Goal: Information Seeking & Learning: Learn about a topic

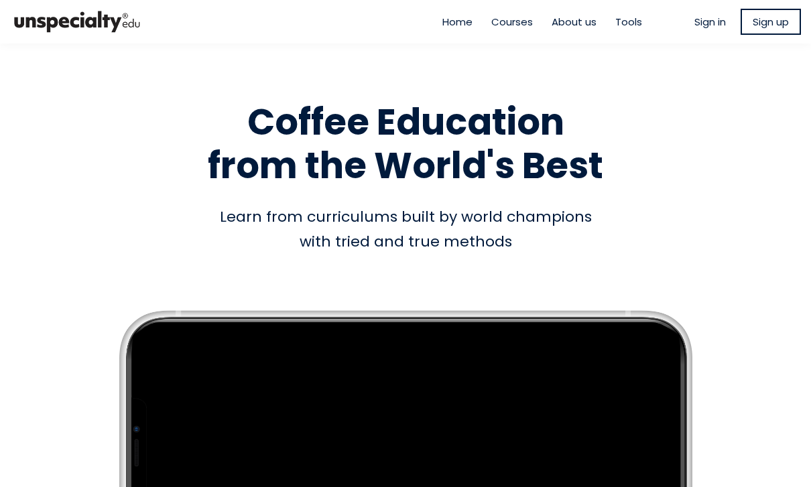
click at [723, 23] on span "Sign in" at bounding box center [709, 21] width 31 height 15
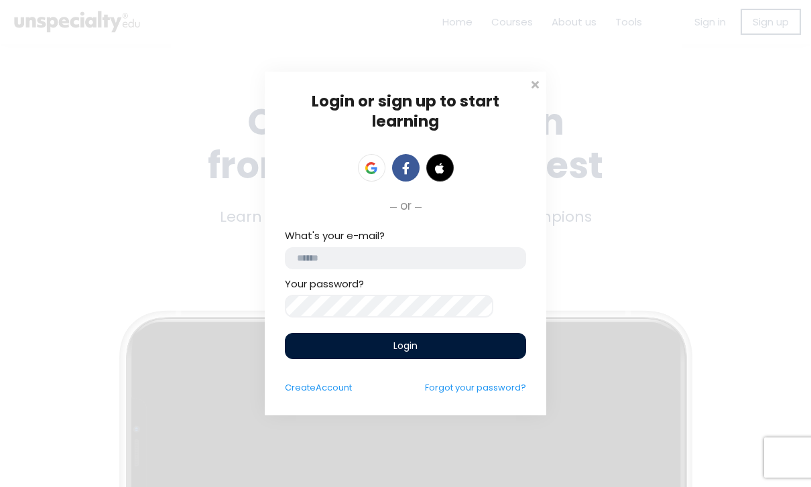
click at [469, 251] on input "email" at bounding box center [405, 258] width 241 height 22
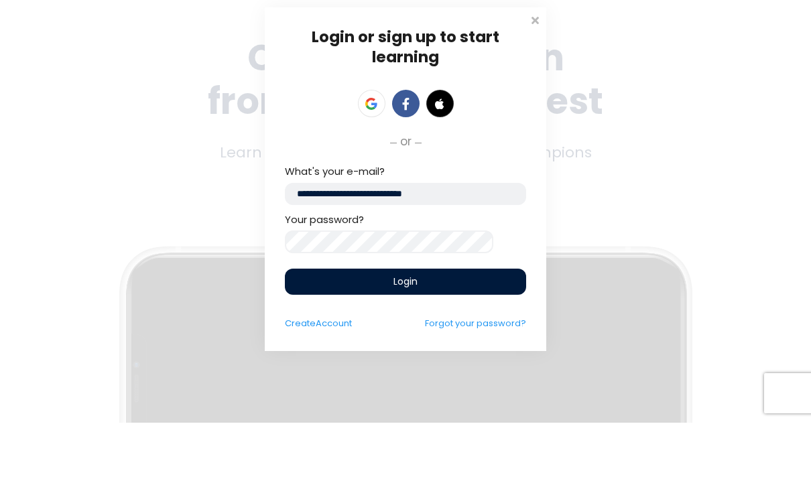
scroll to position [43, 0]
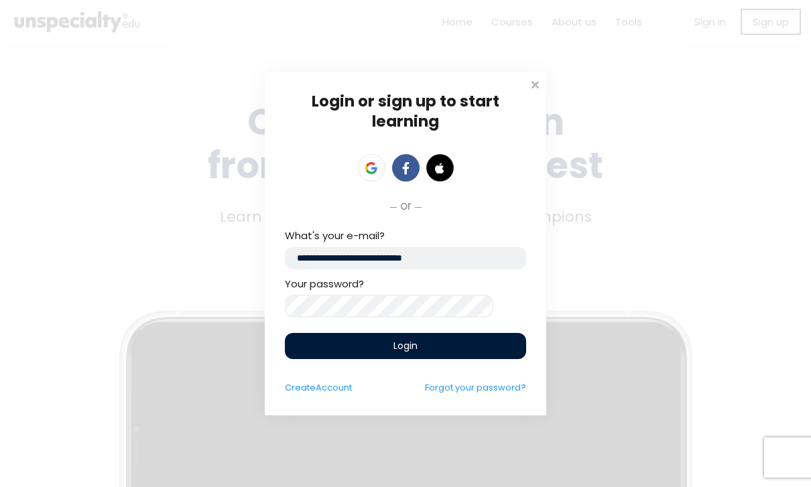
type input "**********"
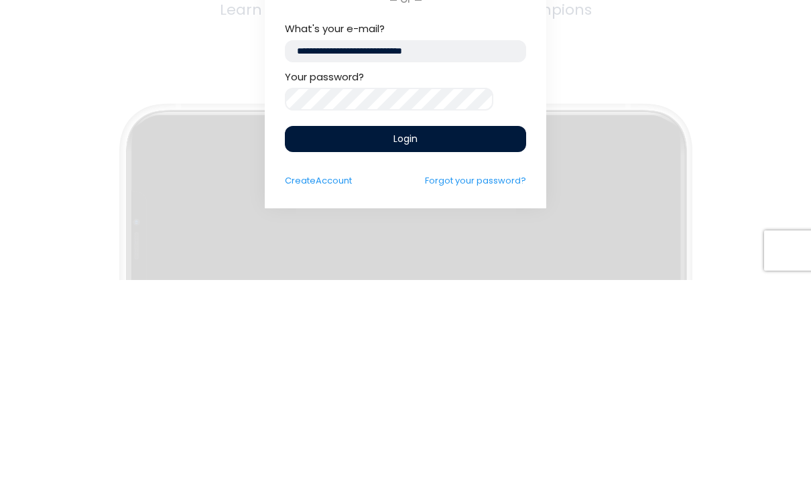
click at [470, 333] on div "Login" at bounding box center [405, 346] width 241 height 26
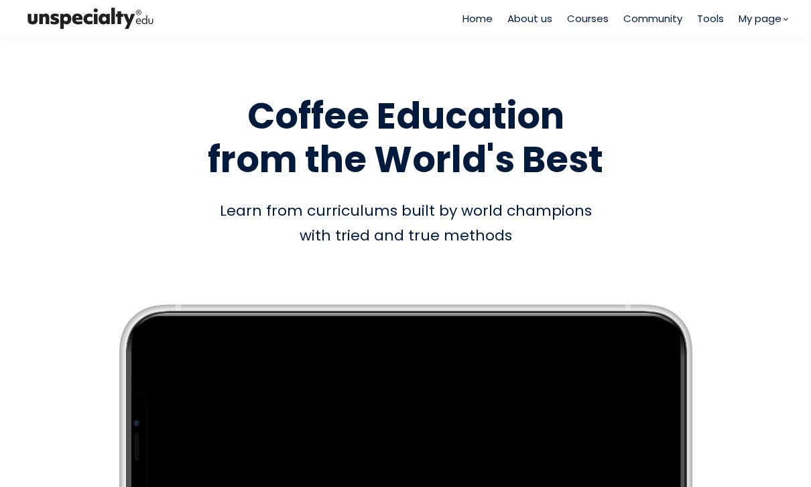
click at [0, 0] on link "My page" at bounding box center [0, 0] width 0 height 0
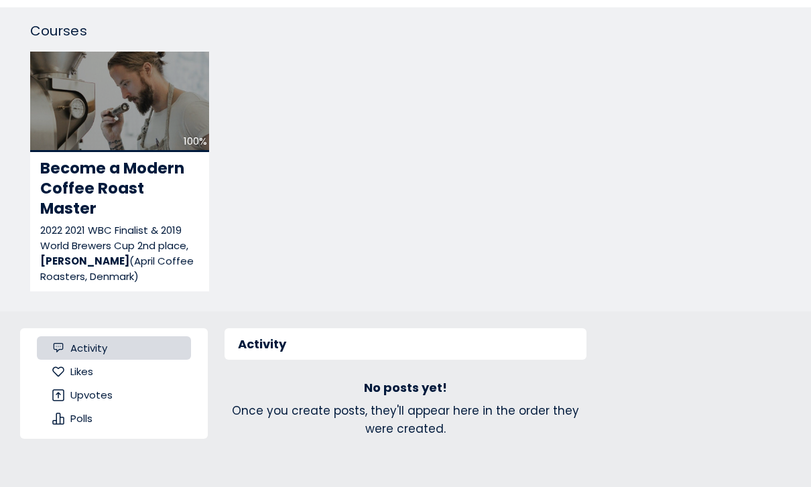
scroll to position [417, 0]
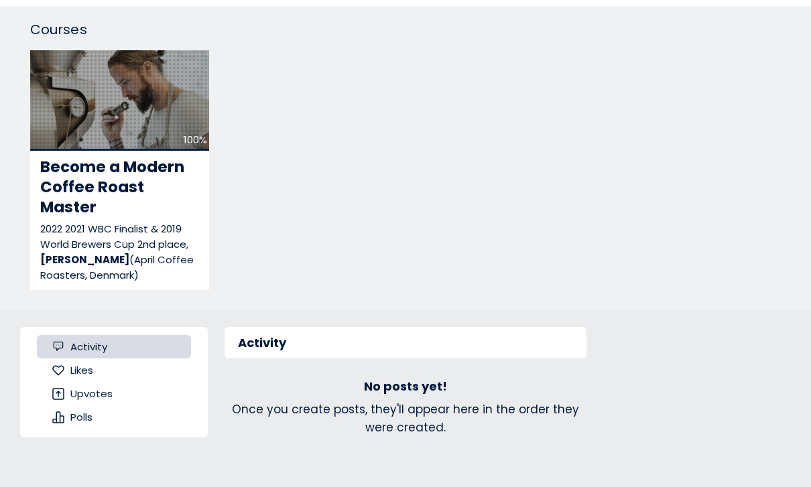
click at [149, 132] on div "100%" at bounding box center [119, 100] width 179 height 101
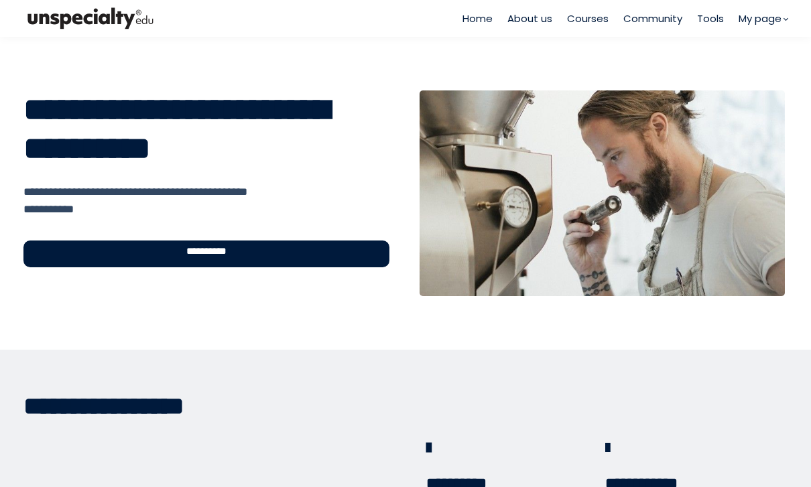
click at [364, 253] on div "**********" at bounding box center [206, 254] width 366 height 27
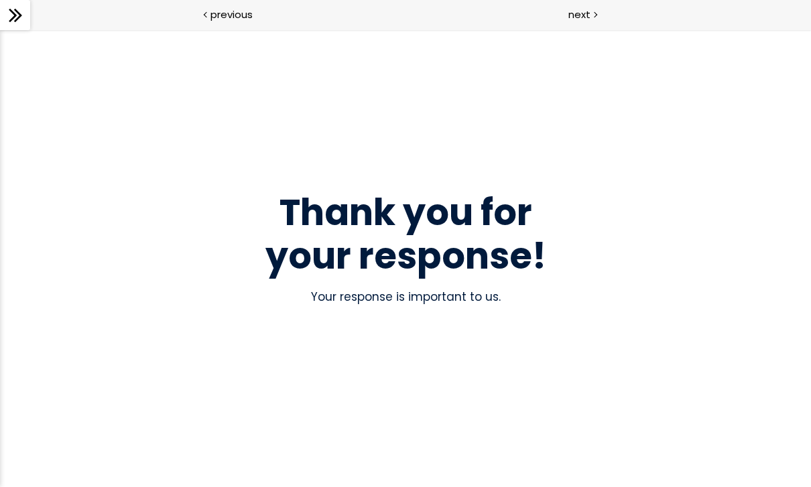
click at [237, 18] on span "previous" at bounding box center [231, 14] width 42 height 15
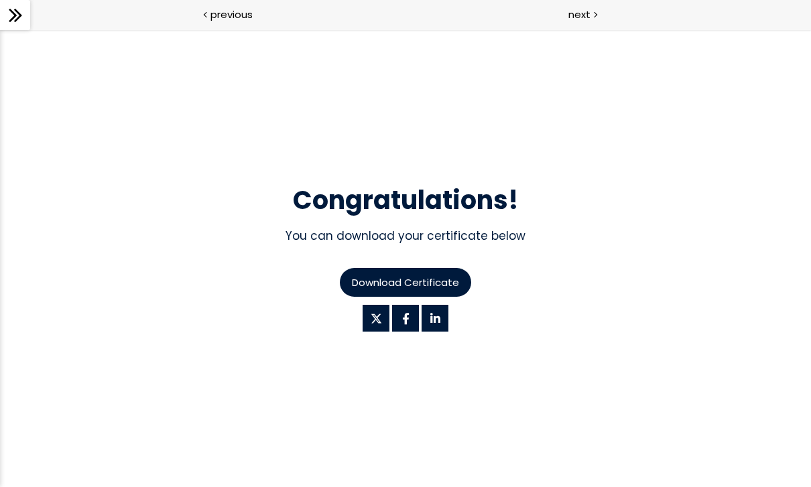
click at [237, 19] on span "previous" at bounding box center [231, 14] width 42 height 15
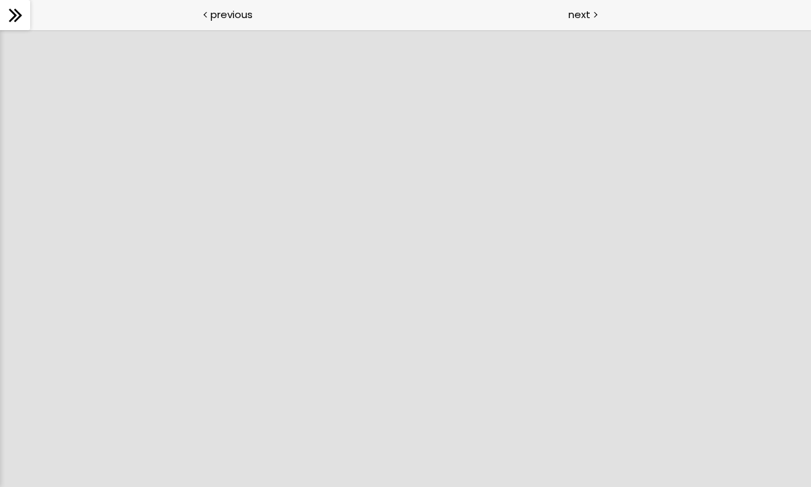
click at [232, 13] on span "previous" at bounding box center [231, 14] width 42 height 15
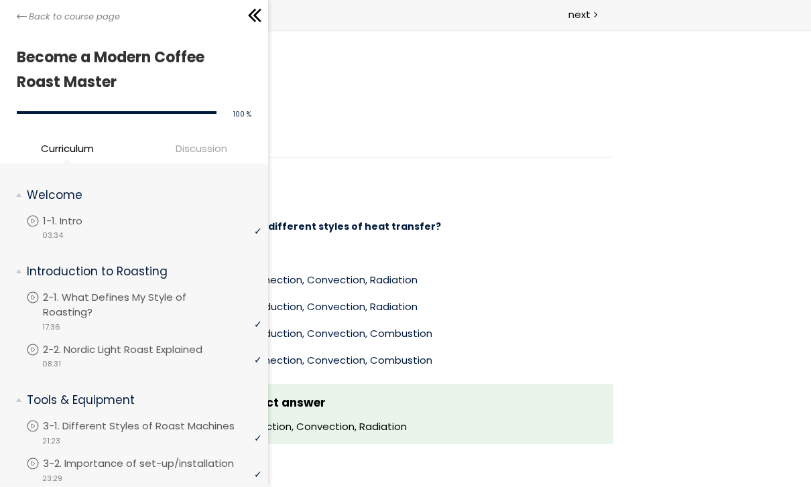
click at [21, 13] on icon at bounding box center [22, 16] width 10 height 10
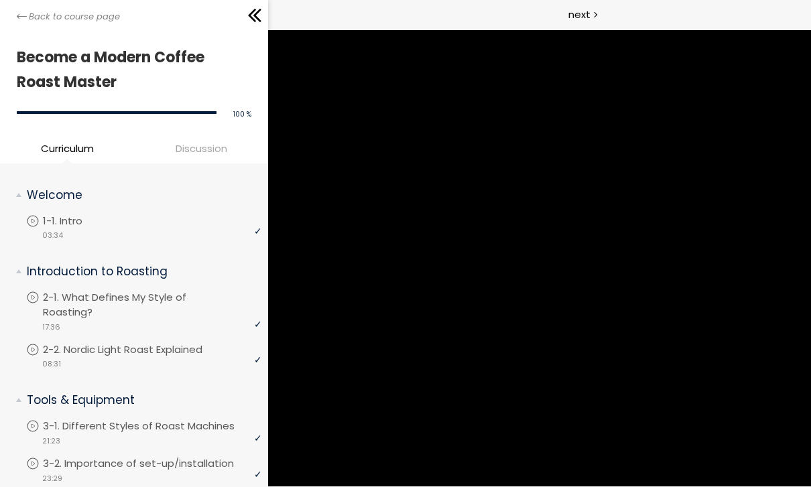
click at [86, 218] on p "1-1. Intro" at bounding box center [76, 221] width 66 height 15
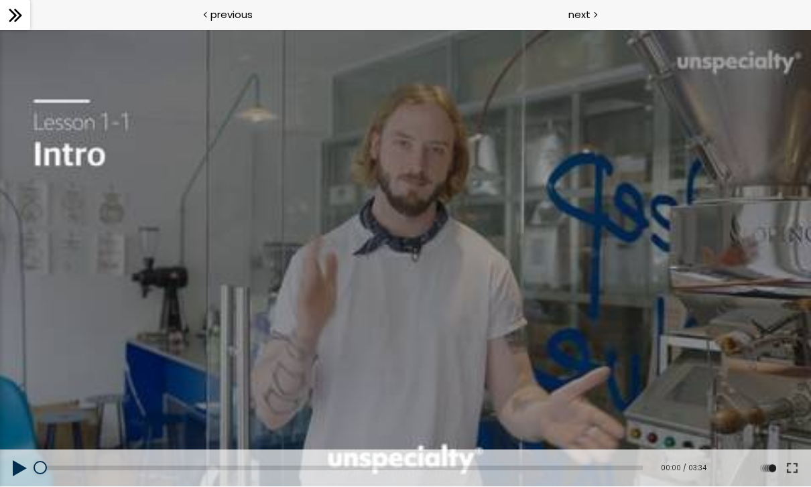
click at [462, 303] on div at bounding box center [405, 258] width 811 height 456
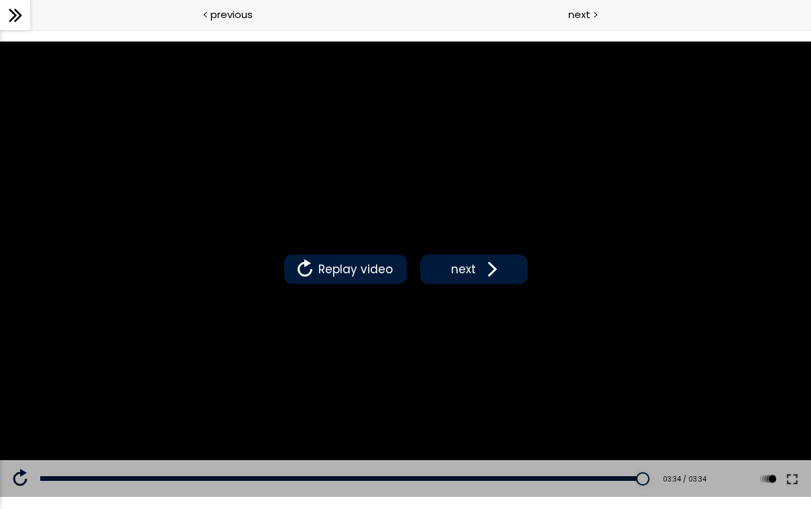
click at [490, 283] on button "next" at bounding box center [473, 269] width 107 height 29
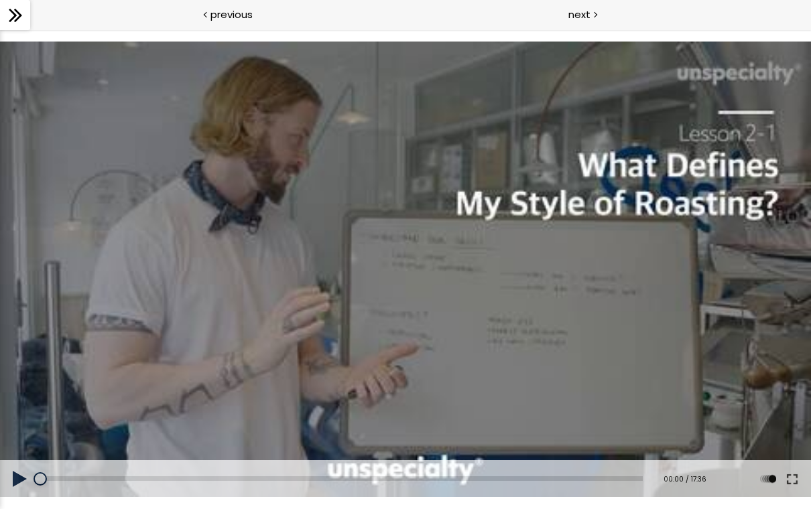
click at [448, 243] on div at bounding box center [405, 270] width 811 height 456
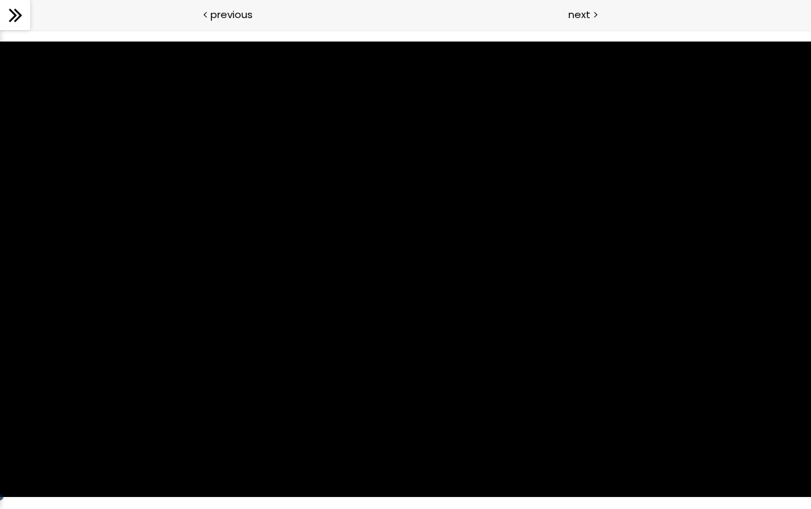
click at [135, 411] on div at bounding box center [405, 270] width 811 height 456
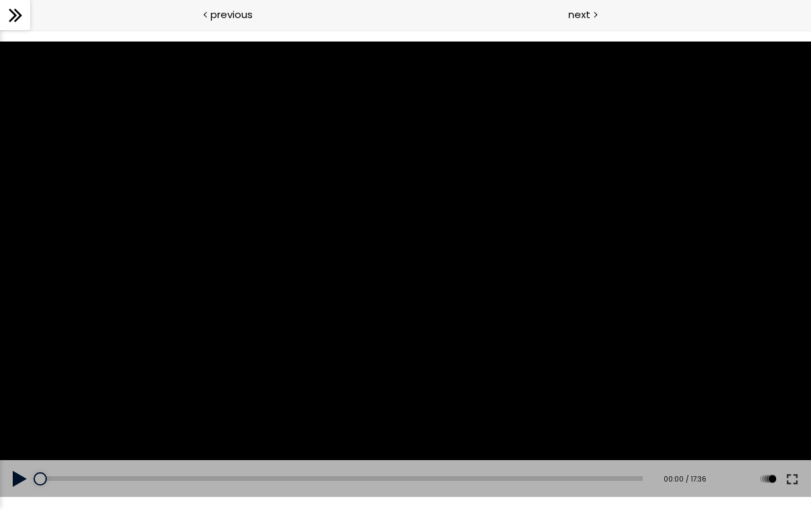
click at [277, 386] on div at bounding box center [405, 270] width 811 height 456
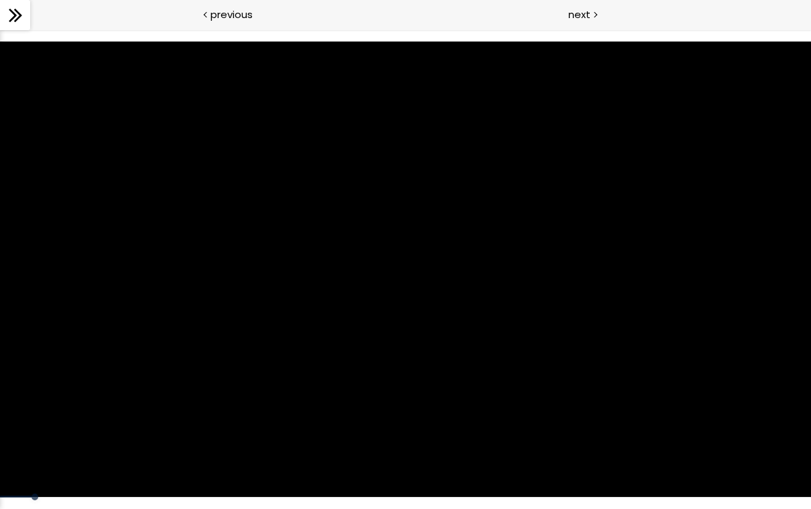
click at [762, 155] on div at bounding box center [405, 270] width 811 height 456
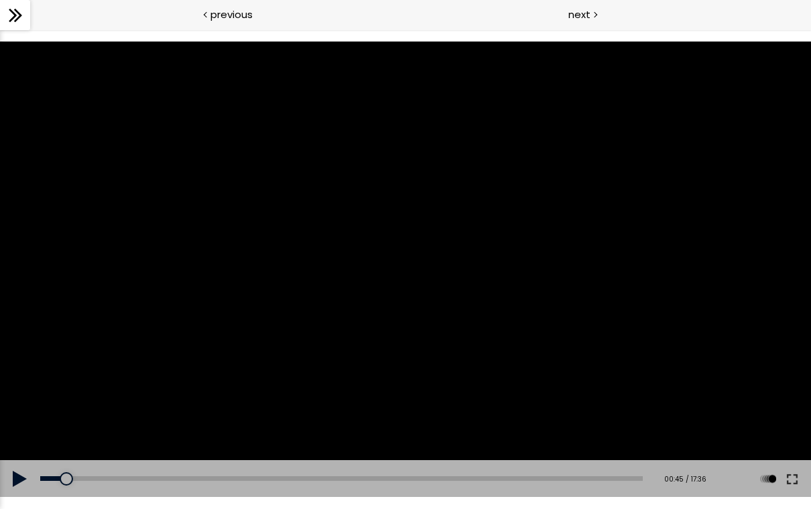
click at [750, 180] on div at bounding box center [405, 270] width 811 height 456
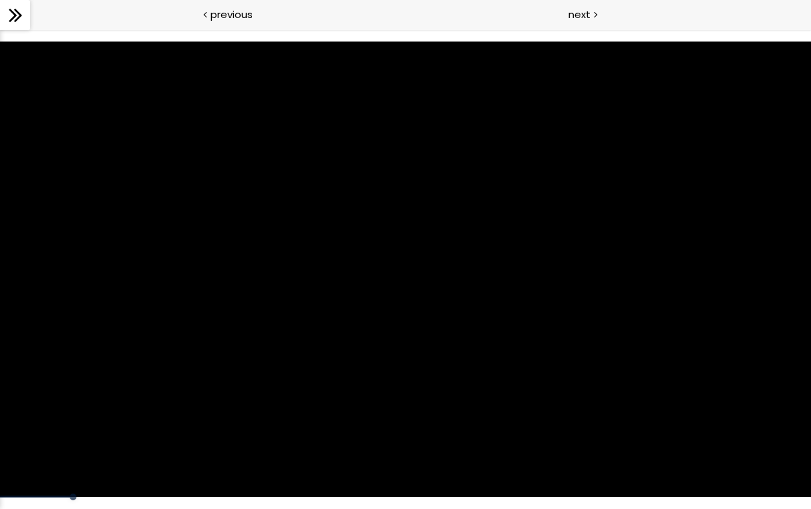
click at [306, 344] on div at bounding box center [405, 270] width 811 height 456
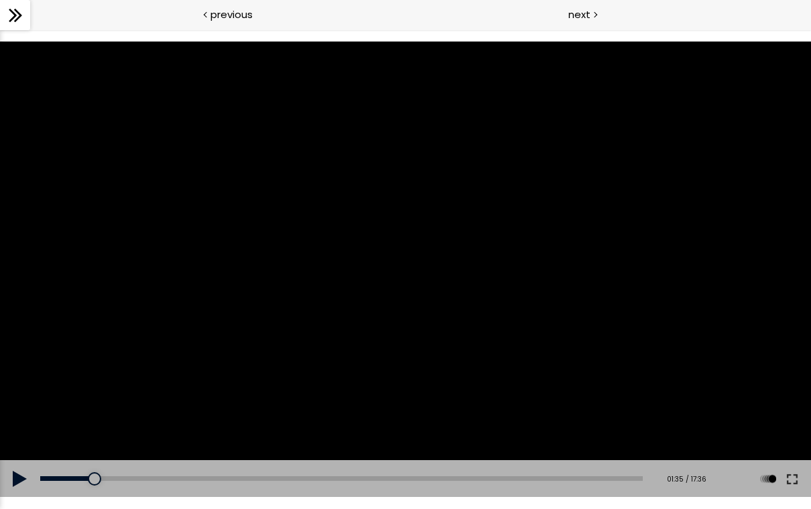
click at [29, 465] on button at bounding box center [20, 479] width 40 height 38
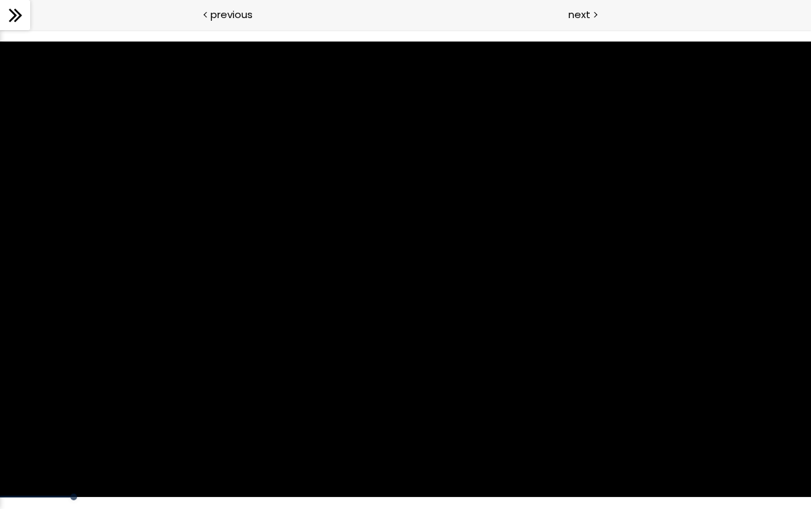
click at [12, 476] on div at bounding box center [405, 270] width 811 height 456
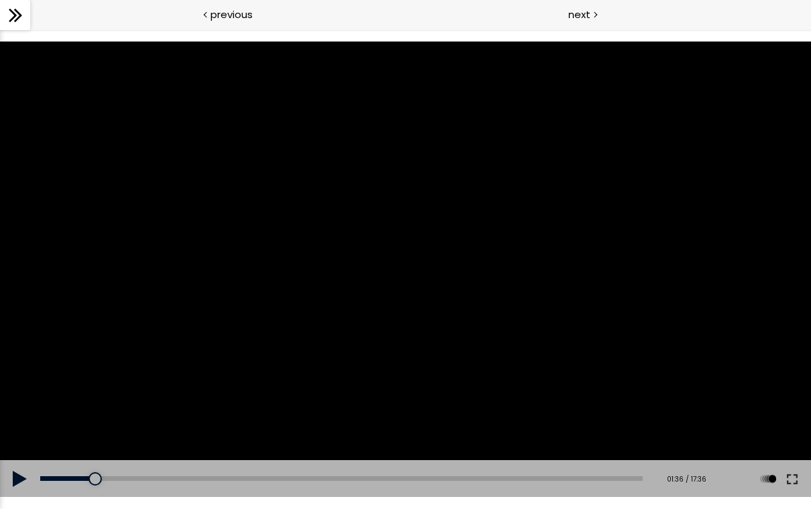
click at [17, 486] on button at bounding box center [20, 479] width 40 height 38
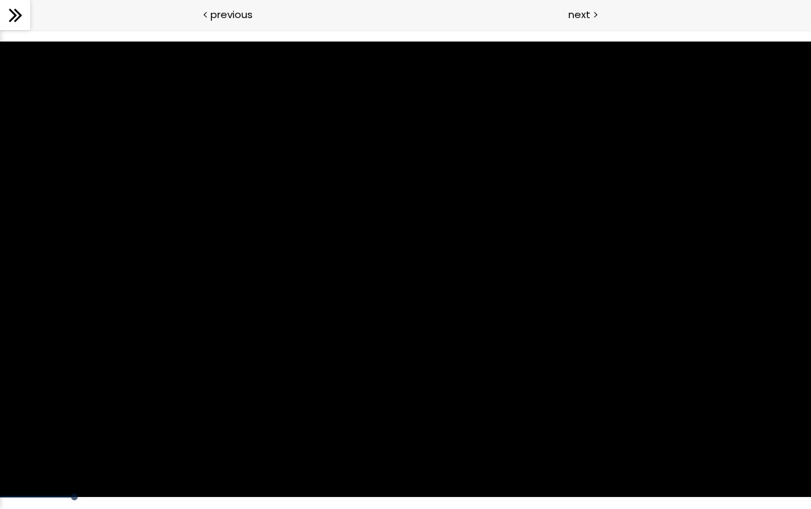
click at [25, 475] on div at bounding box center [405, 270] width 811 height 456
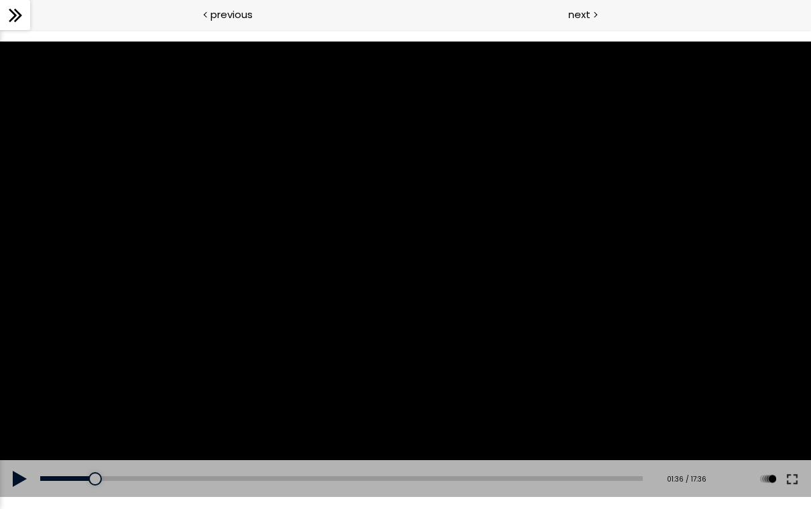
click at [17, 484] on button at bounding box center [20, 479] width 40 height 38
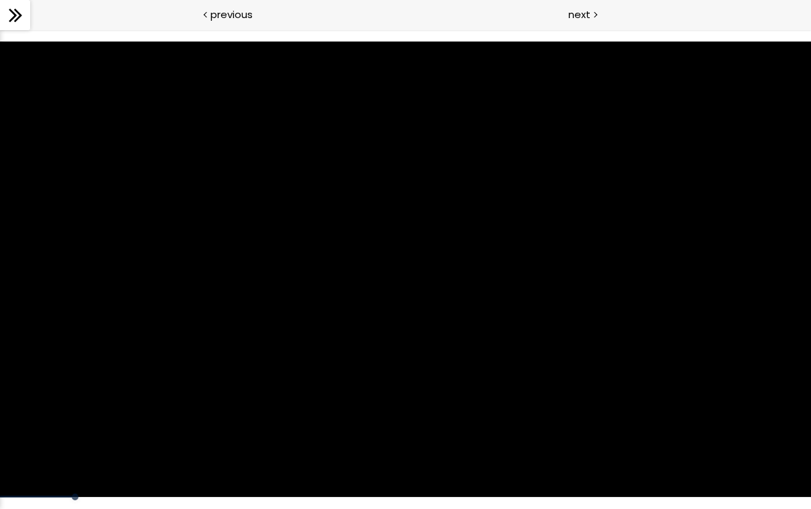
click at [698, 269] on div at bounding box center [405, 270] width 811 height 456
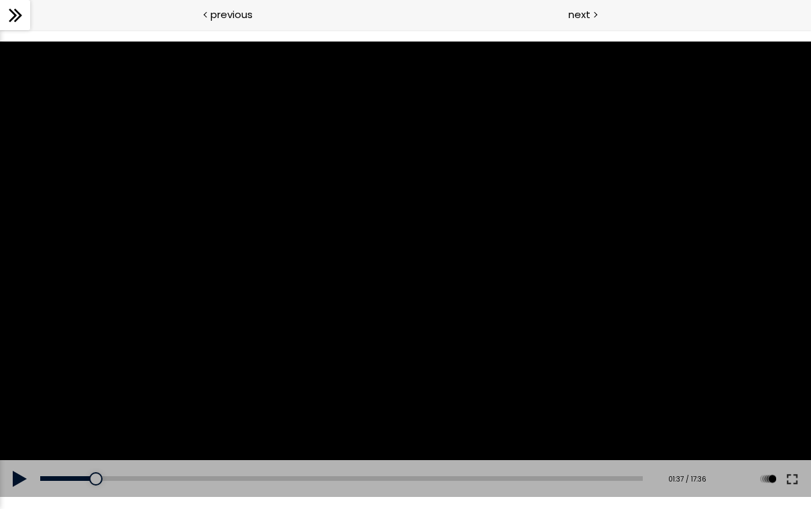
click at [674, 252] on div at bounding box center [405, 270] width 811 height 456
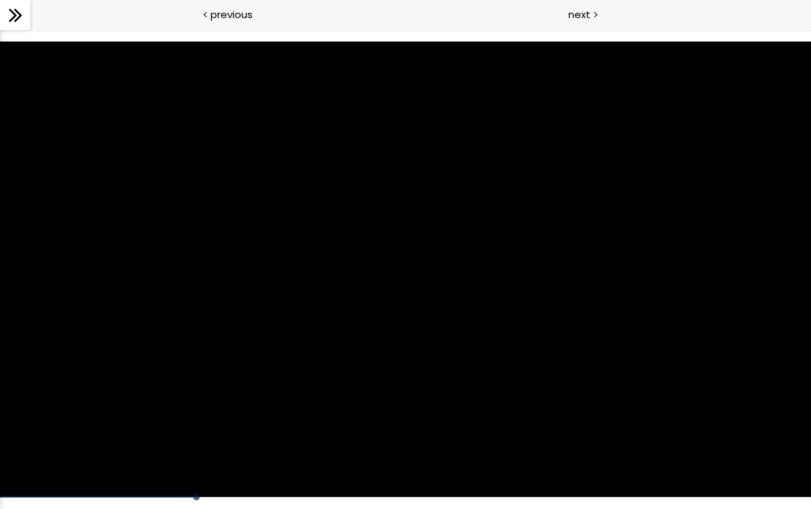
click at [302, 268] on div at bounding box center [405, 270] width 811 height 456
